Goal: Task Accomplishment & Management: Use online tool/utility

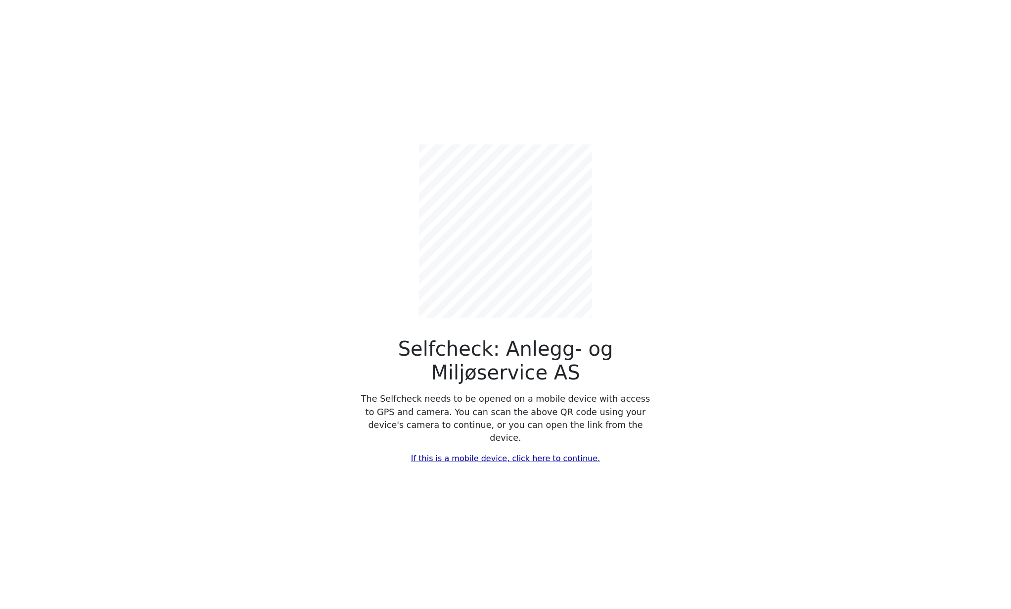
click at [678, 269] on div "Selfcheck: Anlegg- og Miljøservice AS The Selfcheck needs to be opened on a mob…" at bounding box center [505, 304] width 653 height 609
click at [117, 519] on main "Selfcheck: Anlegg- og Miljøservice AS The Selfcheck needs to be opened on a mob…" at bounding box center [505, 304] width 1011 height 609
click at [778, 183] on div "Selfcheck: Anlegg- og Miljøservice AS The Selfcheck needs to be opened on a mob…" at bounding box center [505, 304] width 653 height 609
click at [407, 162] on div "Selfcheck: Anlegg- og Miljøservice AS The Selfcheck needs to be opened on a mob…" at bounding box center [505, 297] width 297 height 336
